Goal: Information Seeking & Learning: Learn about a topic

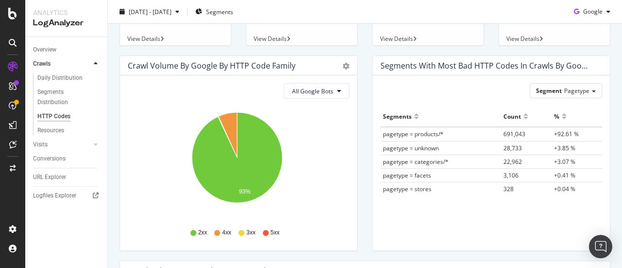
scroll to position [77, 0]
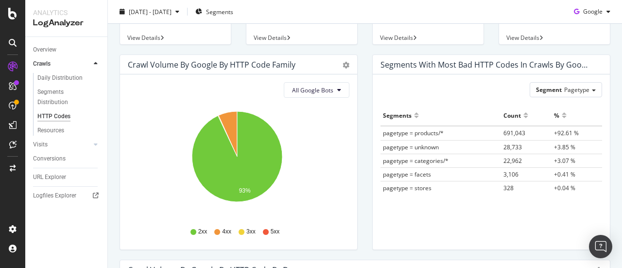
click at [421, 133] on span "pagetype = products/*" at bounding box center [413, 133] width 61 height 8
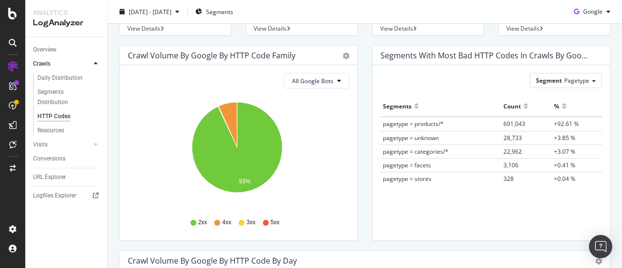
scroll to position [0, 0]
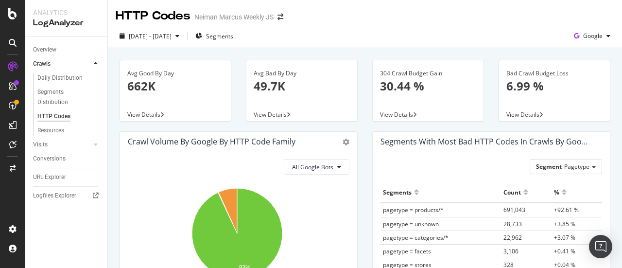
click at [269, 116] on span "View Details" at bounding box center [269, 114] width 33 height 8
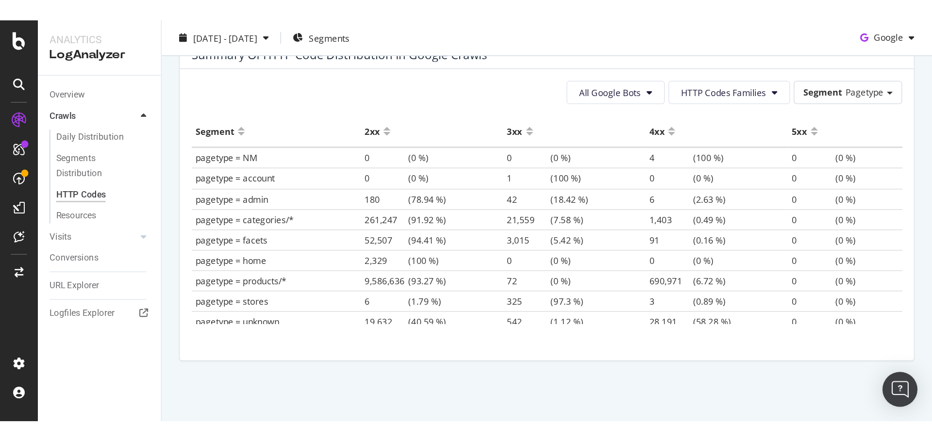
scroll to position [3, 0]
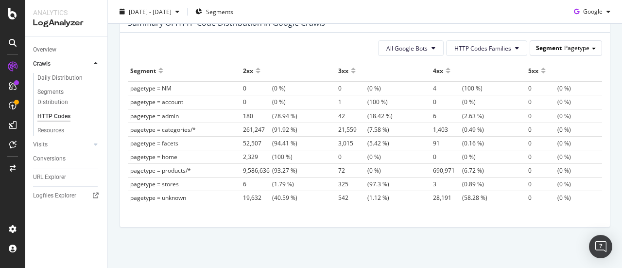
click at [539, 45] on span "Segment" at bounding box center [549, 48] width 26 height 8
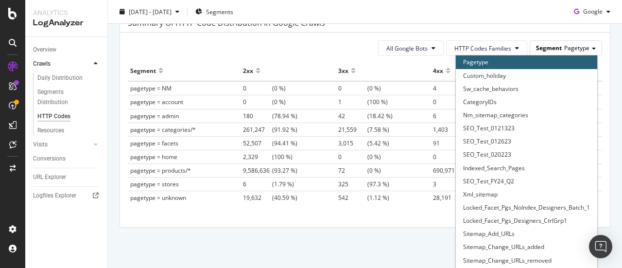
click at [539, 45] on span "Segment" at bounding box center [549, 48] width 26 height 8
